Goal: Task Accomplishment & Management: Use online tool/utility

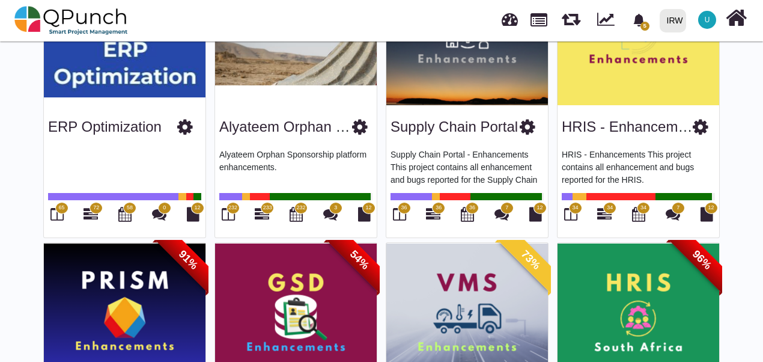
scroll to position [38, 0]
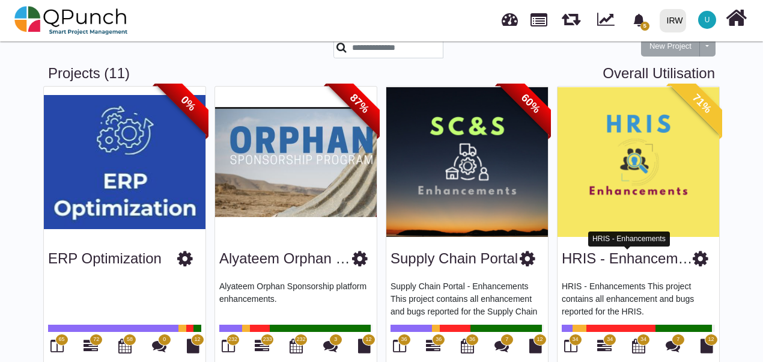
click at [633, 260] on link "HRIS - Enhancements" at bounding box center [634, 258] width 144 height 16
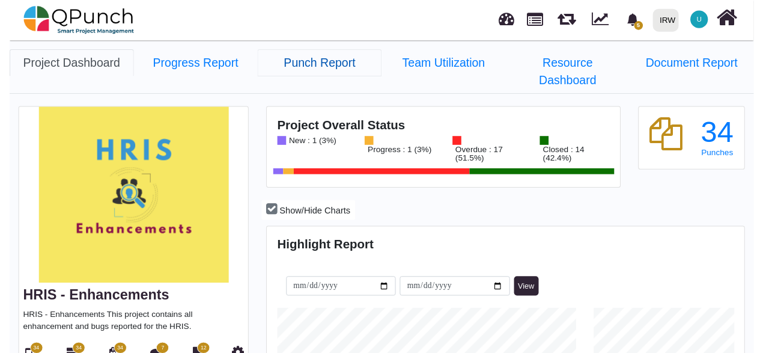
scroll to position [153, 162]
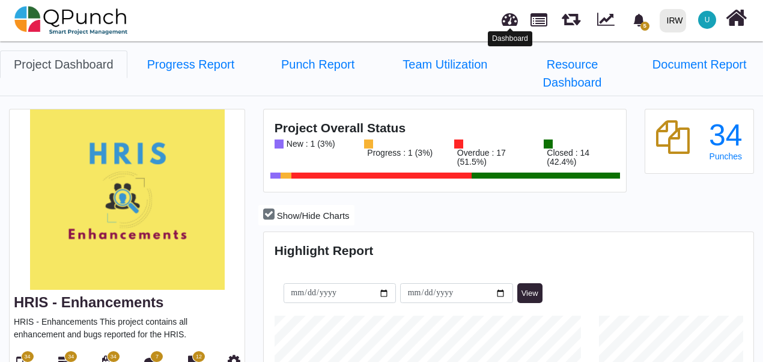
click at [515, 22] on link at bounding box center [510, 18] width 16 height 20
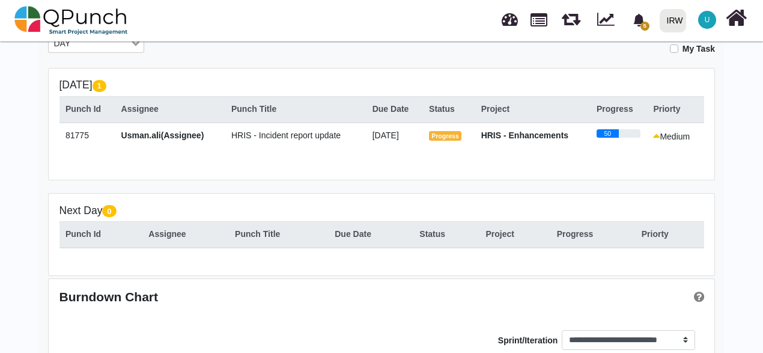
scroll to position [210, 0]
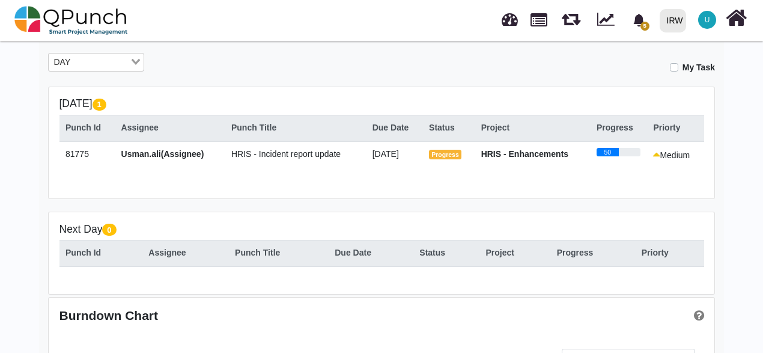
click at [113, 58] on input "Search for option" at bounding box center [102, 62] width 54 height 13
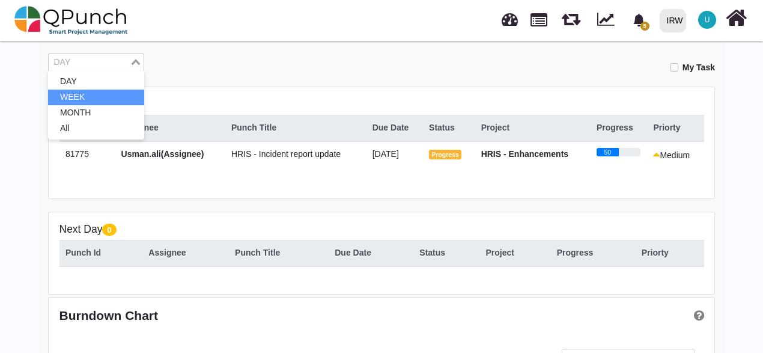
click at [111, 91] on li "WEEK" at bounding box center [96, 98] width 96 height 16
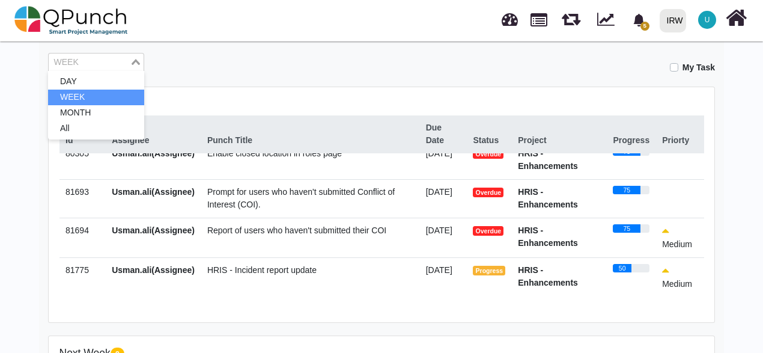
scroll to position [0, 0]
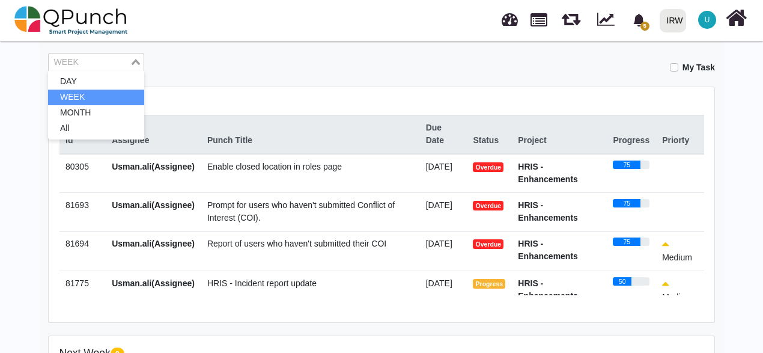
click at [242, 216] on span "Prompt for users who haven't submitted Conflict of Interest (COI)." at bounding box center [300, 211] width 187 height 22
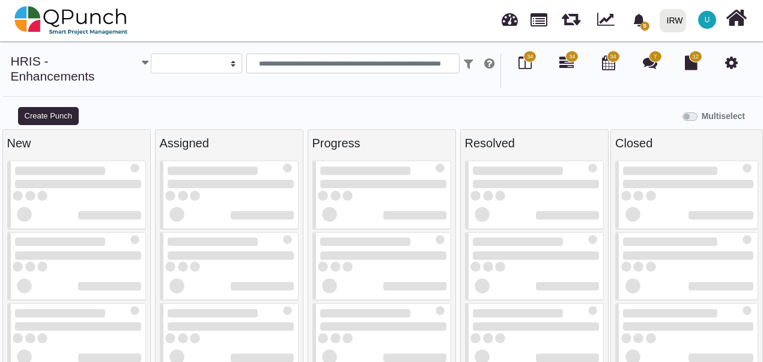
drag, startPoint x: 377, startPoint y: 232, endPoint x: 344, endPoint y: 94, distance: 142.1
click at [344, 105] on div "Multiselect" at bounding box center [477, 115] width 573 height 20
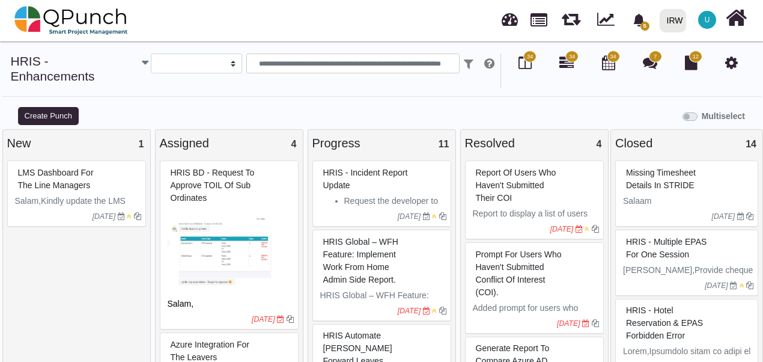
select select
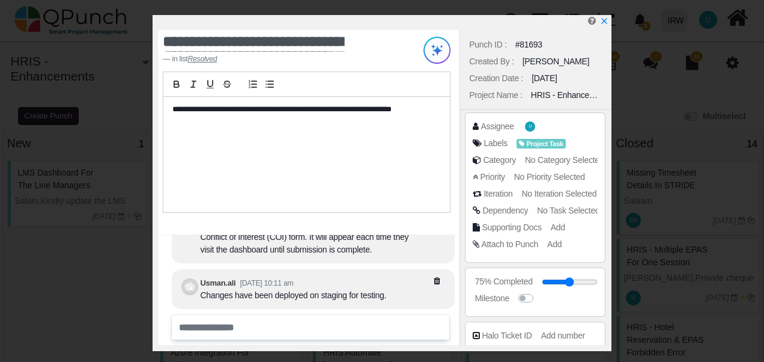
click at [360, 171] on div "**********" at bounding box center [306, 154] width 287 height 115
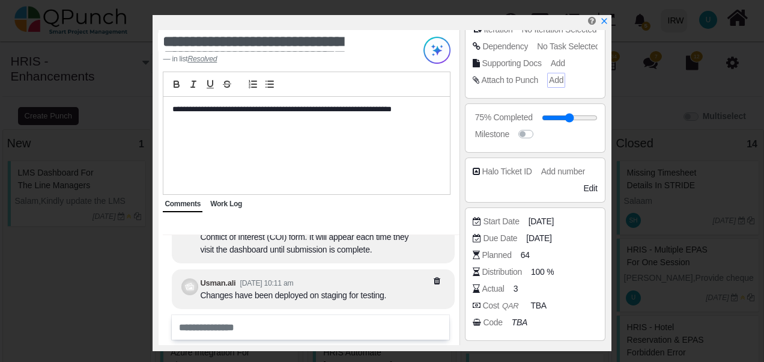
scroll to position [224, 0]
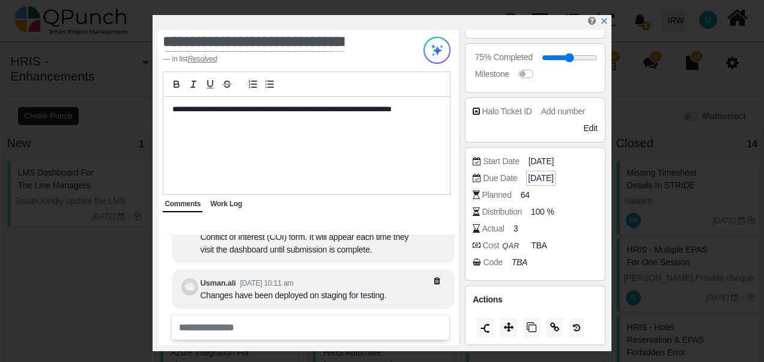
click at [542, 177] on span "[DATE]" at bounding box center [540, 178] width 25 height 13
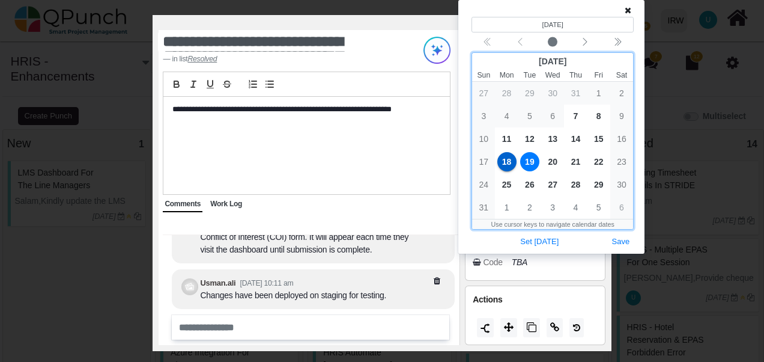
click at [531, 162] on span "19" at bounding box center [529, 161] width 19 height 19
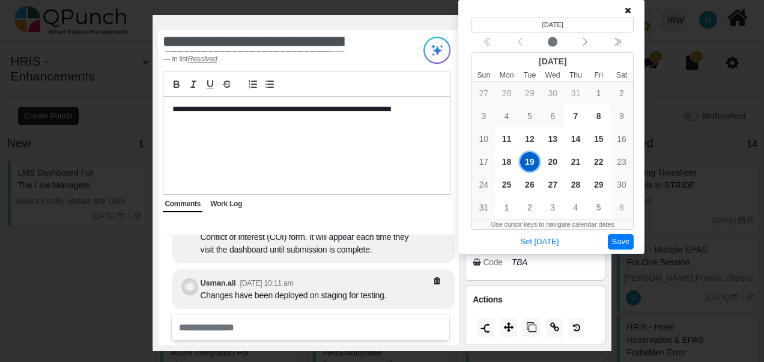
click at [627, 240] on button "Save" at bounding box center [621, 242] width 26 height 16
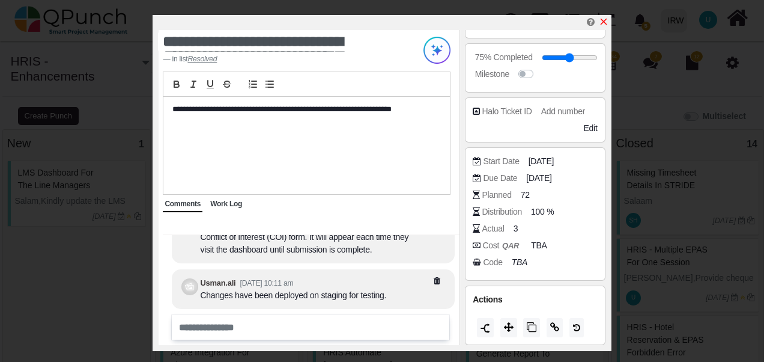
click at [603, 25] on icon "x" at bounding box center [604, 22] width 10 height 10
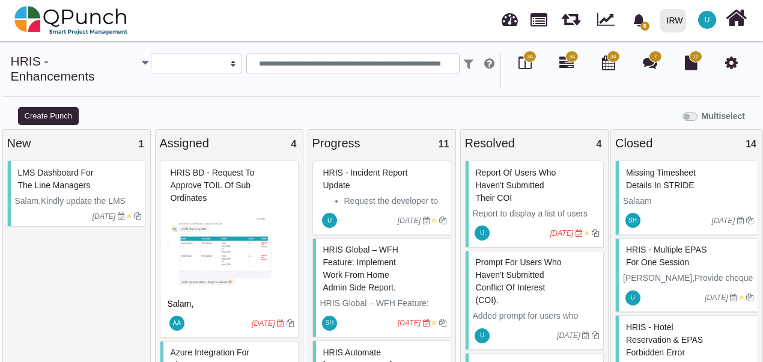
click at [513, 173] on span "Report of users who haven't submitted their COI" at bounding box center [516, 185] width 81 height 35
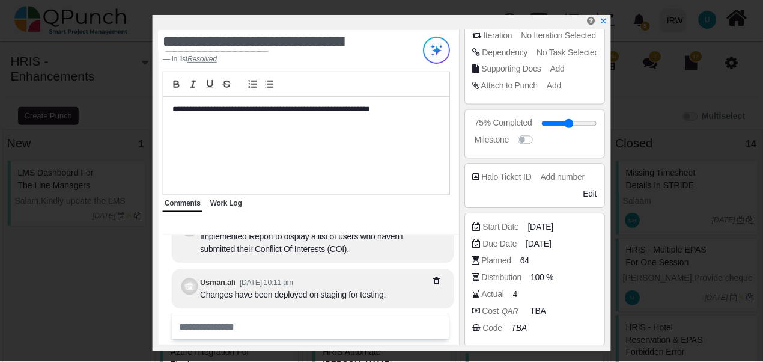
scroll to position [224, 0]
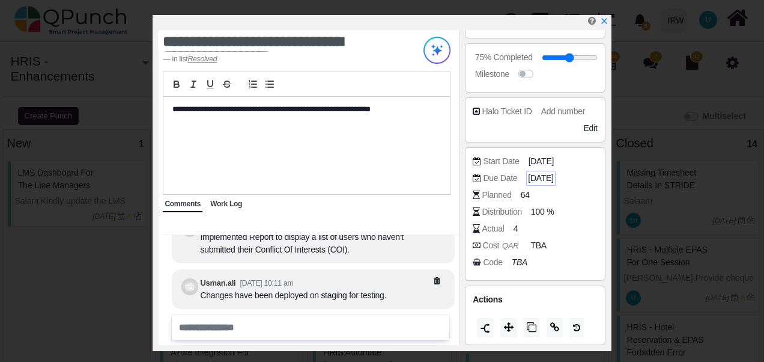
click at [541, 176] on span "[DATE]" at bounding box center [540, 178] width 25 height 13
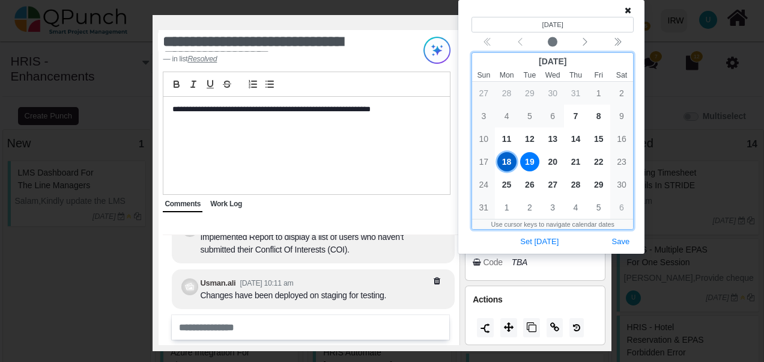
click at [534, 162] on span "19" at bounding box center [529, 161] width 19 height 19
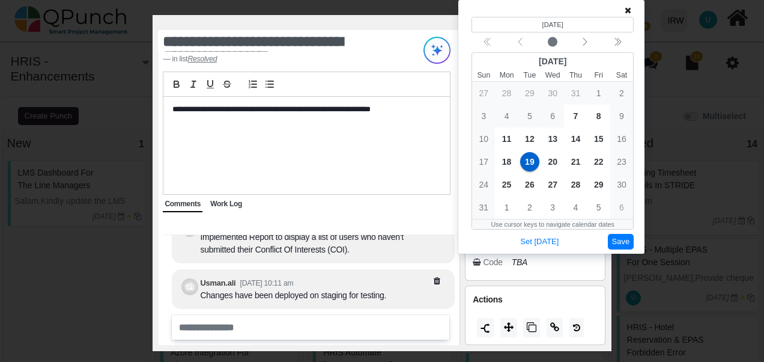
click at [621, 243] on button "Save" at bounding box center [621, 242] width 26 height 16
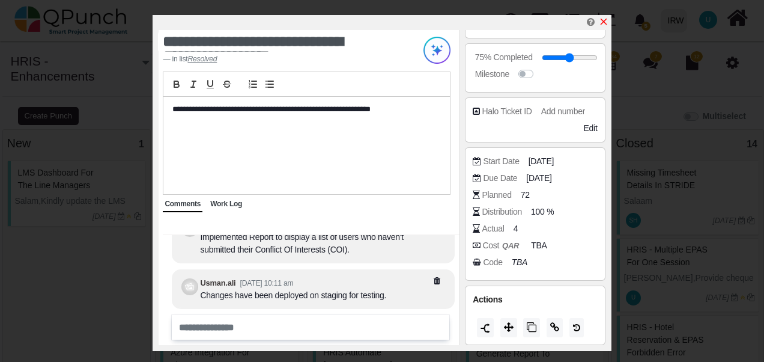
click at [605, 23] on icon "x" at bounding box center [604, 22] width 10 height 10
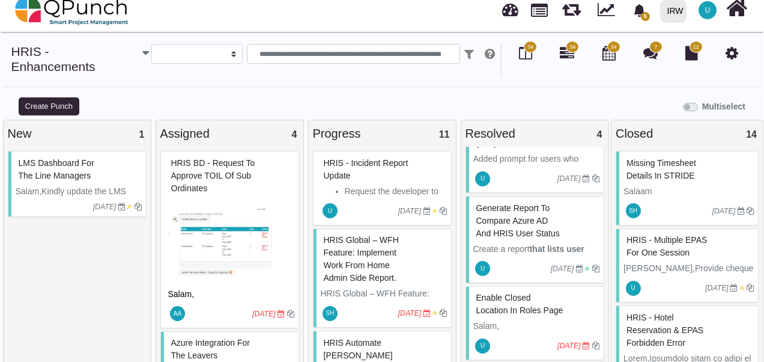
scroll to position [12, 0]
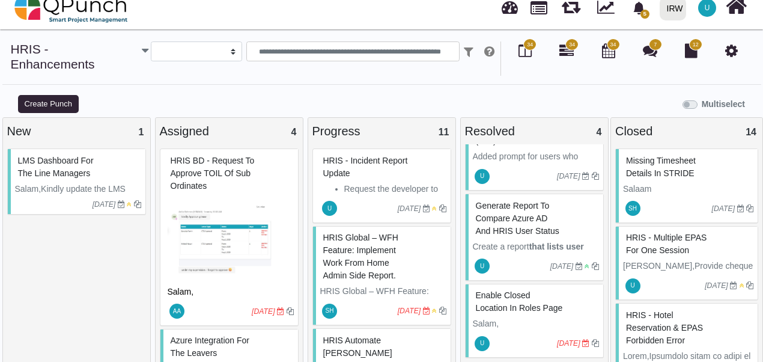
click at [512, 290] on div "enable closed location in roles page" at bounding box center [536, 301] width 126 height 31
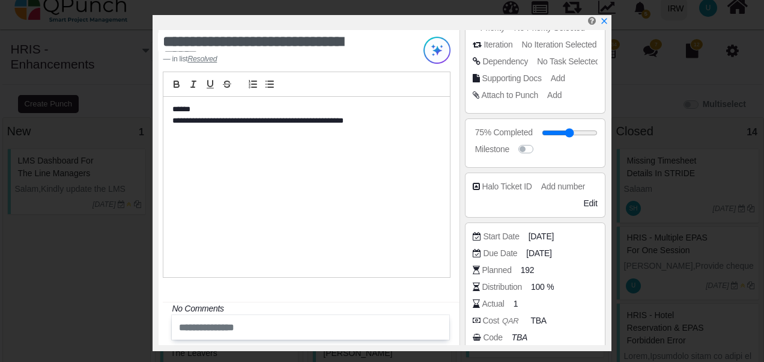
scroll to position [224, 0]
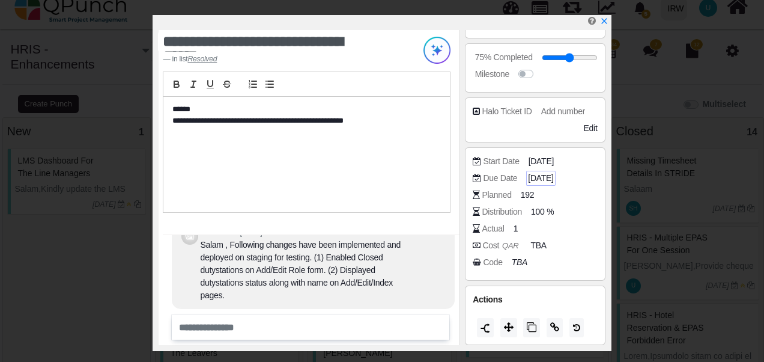
click at [543, 174] on span "[DATE]" at bounding box center [540, 178] width 25 height 13
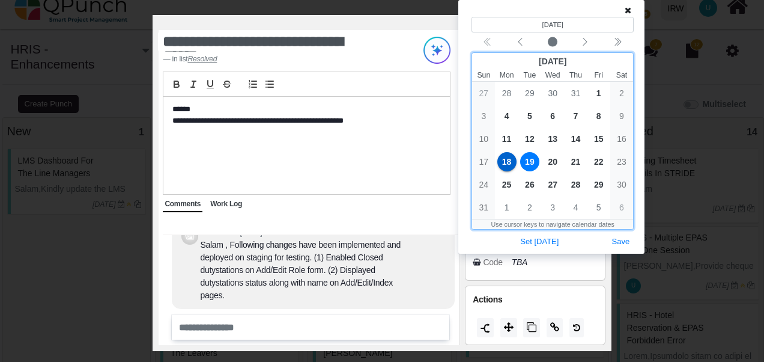
click at [532, 160] on span "19" at bounding box center [529, 161] width 19 height 19
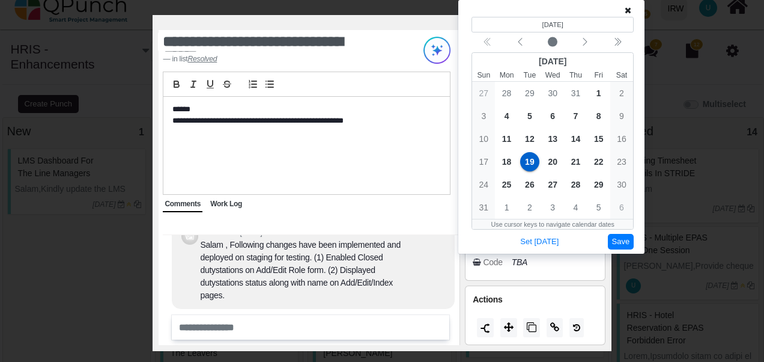
click at [618, 239] on button "Save" at bounding box center [621, 242] width 26 height 16
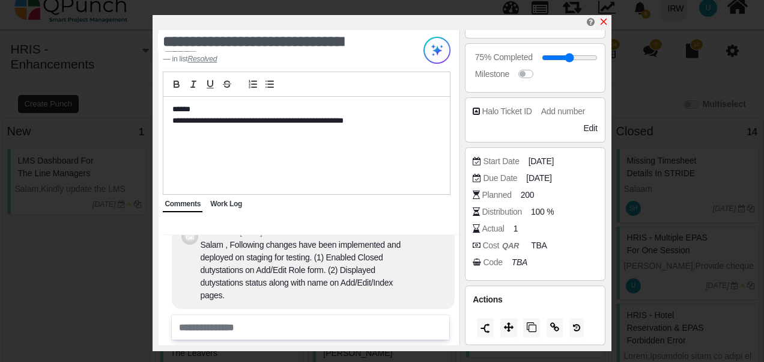
click at [603, 22] on icon "x" at bounding box center [604, 22] width 10 height 10
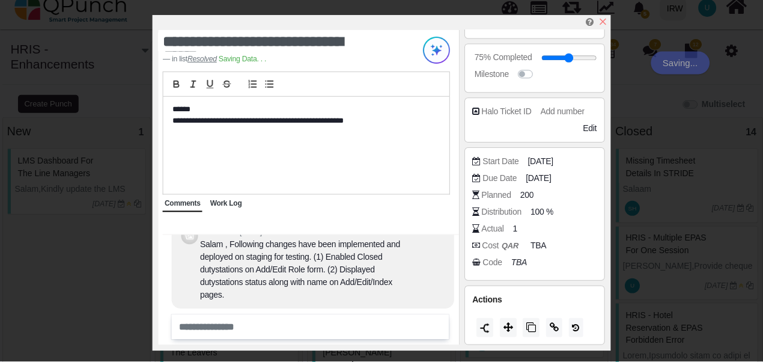
scroll to position [158, 0]
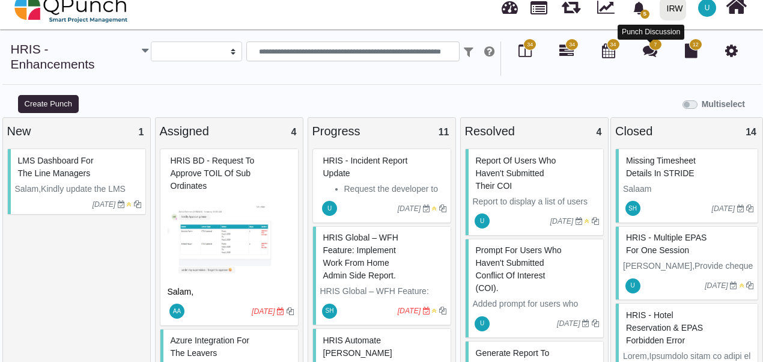
click at [651, 50] on icon at bounding box center [650, 50] width 14 height 14
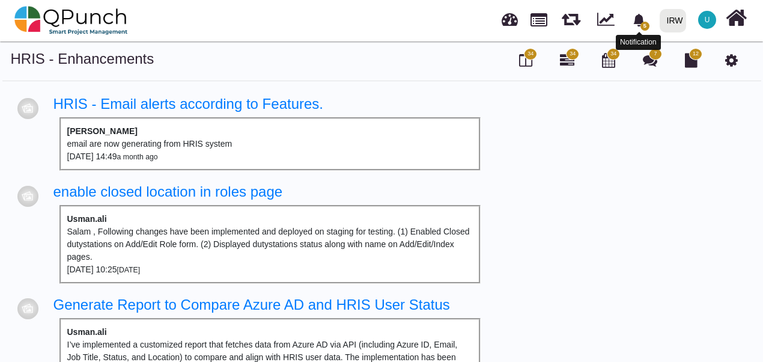
click at [641, 20] on icon "bell fill" at bounding box center [638, 20] width 11 height 13
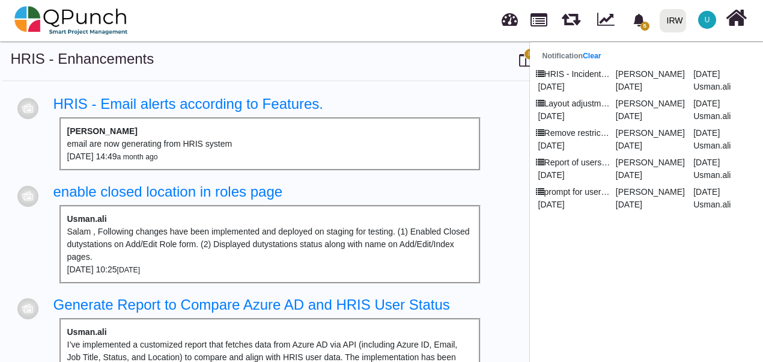
click at [487, 31] on div "5 Notification Clear HRIS - Incident report update [PERSON_NAME] [DATE] [DATE] …" at bounding box center [533, 21] width 432 height 40
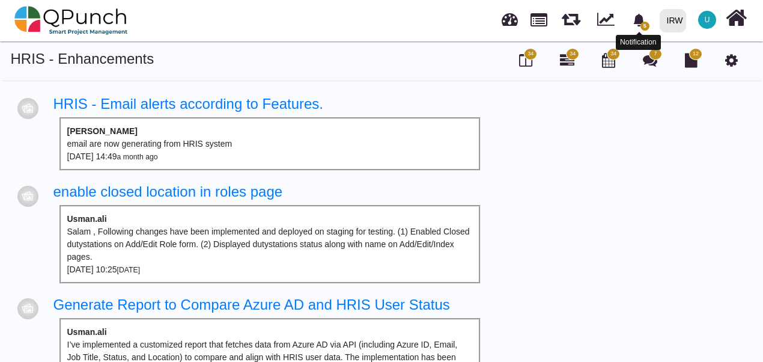
click at [641, 19] on icon "bell fill" at bounding box center [638, 20] width 11 height 13
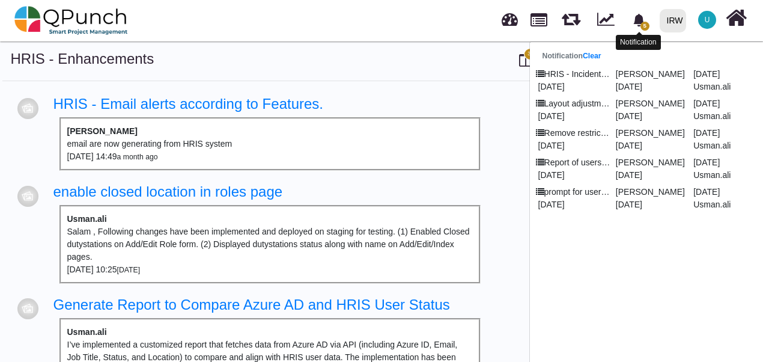
click at [641, 19] on icon "bell fill" at bounding box center [638, 20] width 11 height 13
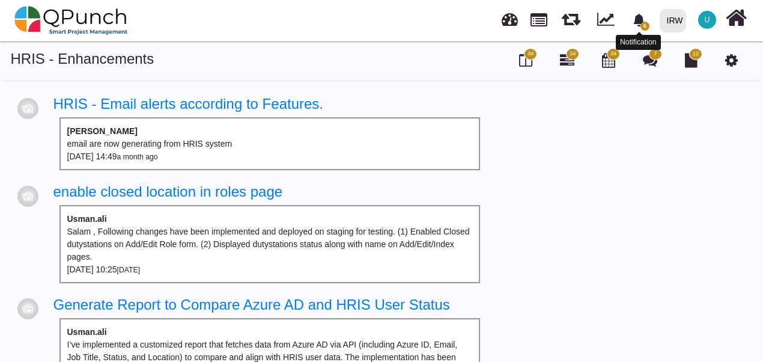
click at [639, 20] on icon "bell fill" at bounding box center [638, 20] width 11 height 13
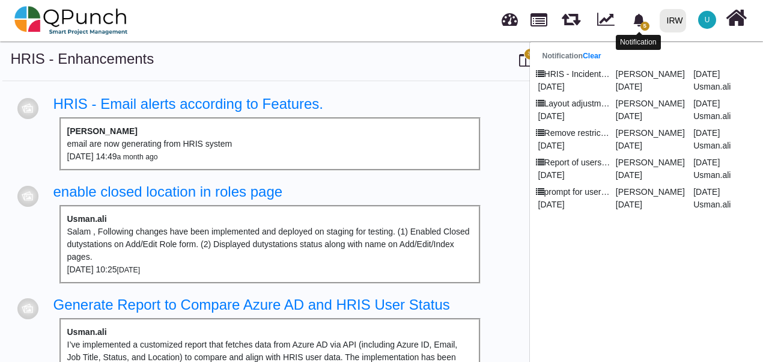
click at [639, 20] on icon "bell fill" at bounding box center [638, 20] width 11 height 13
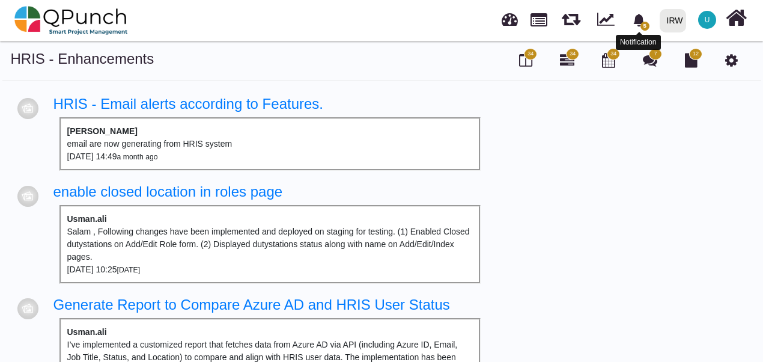
click at [639, 20] on icon "bell fill" at bounding box center [638, 20] width 11 height 13
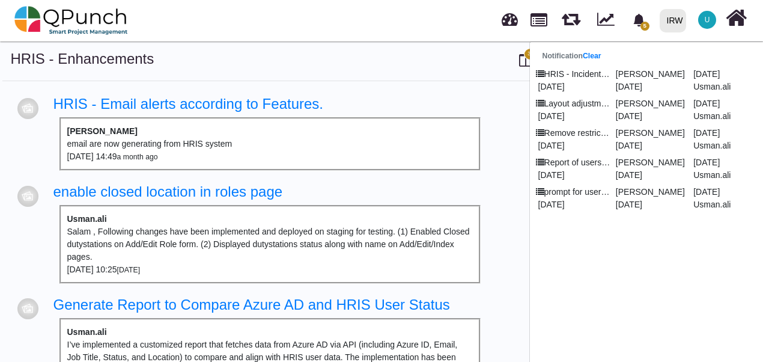
click at [451, 64] on div at bounding box center [382, 61] width 254 height 22
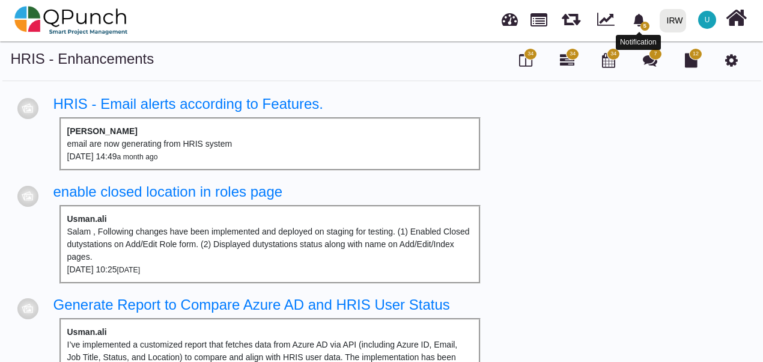
click at [641, 25] on icon "bell fill" at bounding box center [639, 20] width 13 height 13
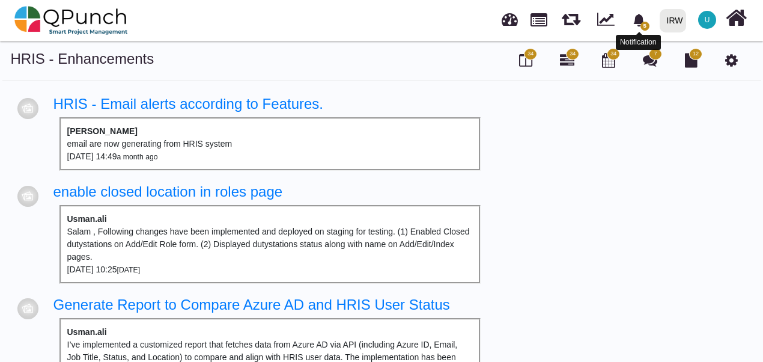
click at [643, 19] on icon "bell fill" at bounding box center [638, 20] width 11 height 13
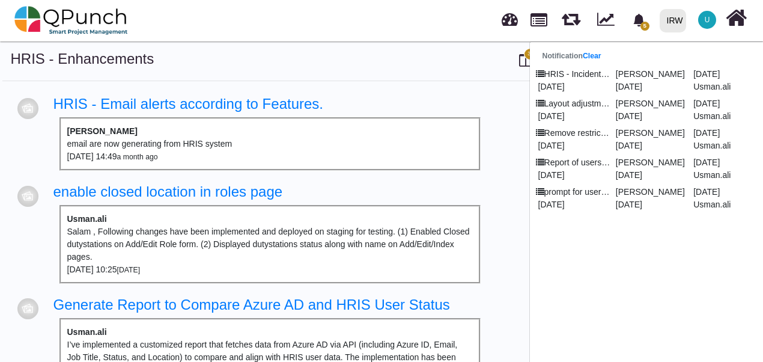
click at [709, 29] on span "U" at bounding box center [707, 20] width 18 height 18
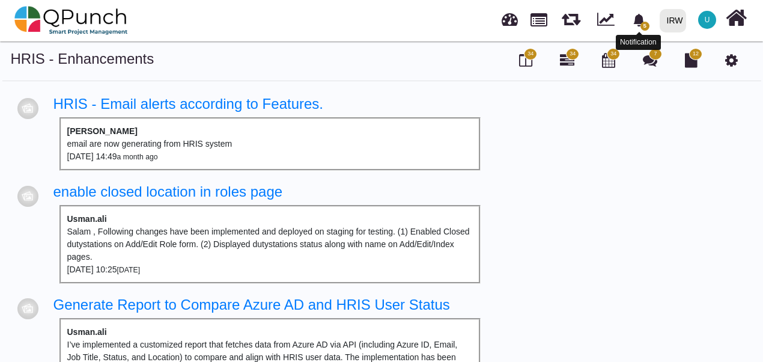
click at [636, 25] on icon "bell fill" at bounding box center [639, 20] width 13 height 13
